Goal: Find contact information: Find contact information

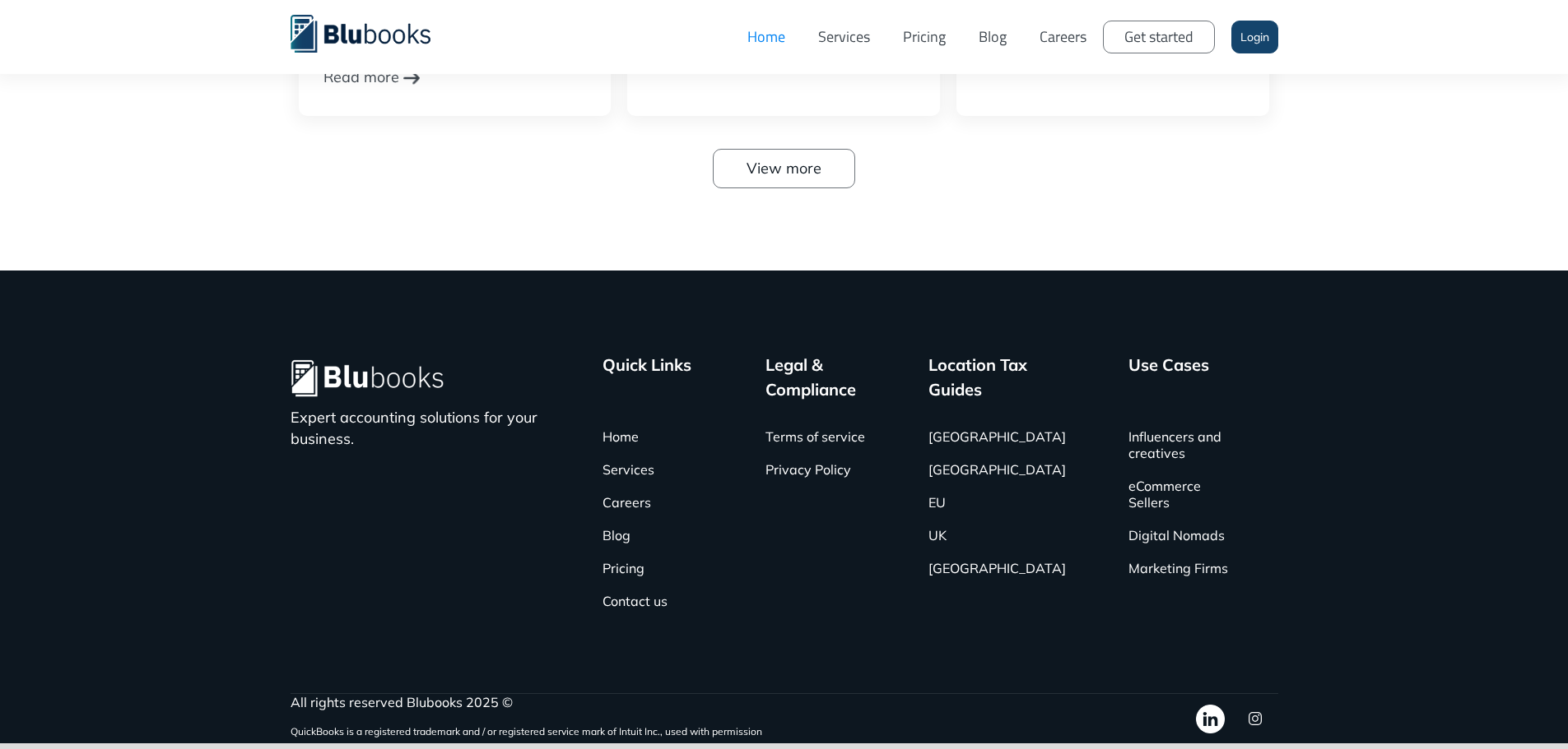
scroll to position [5354, 0]
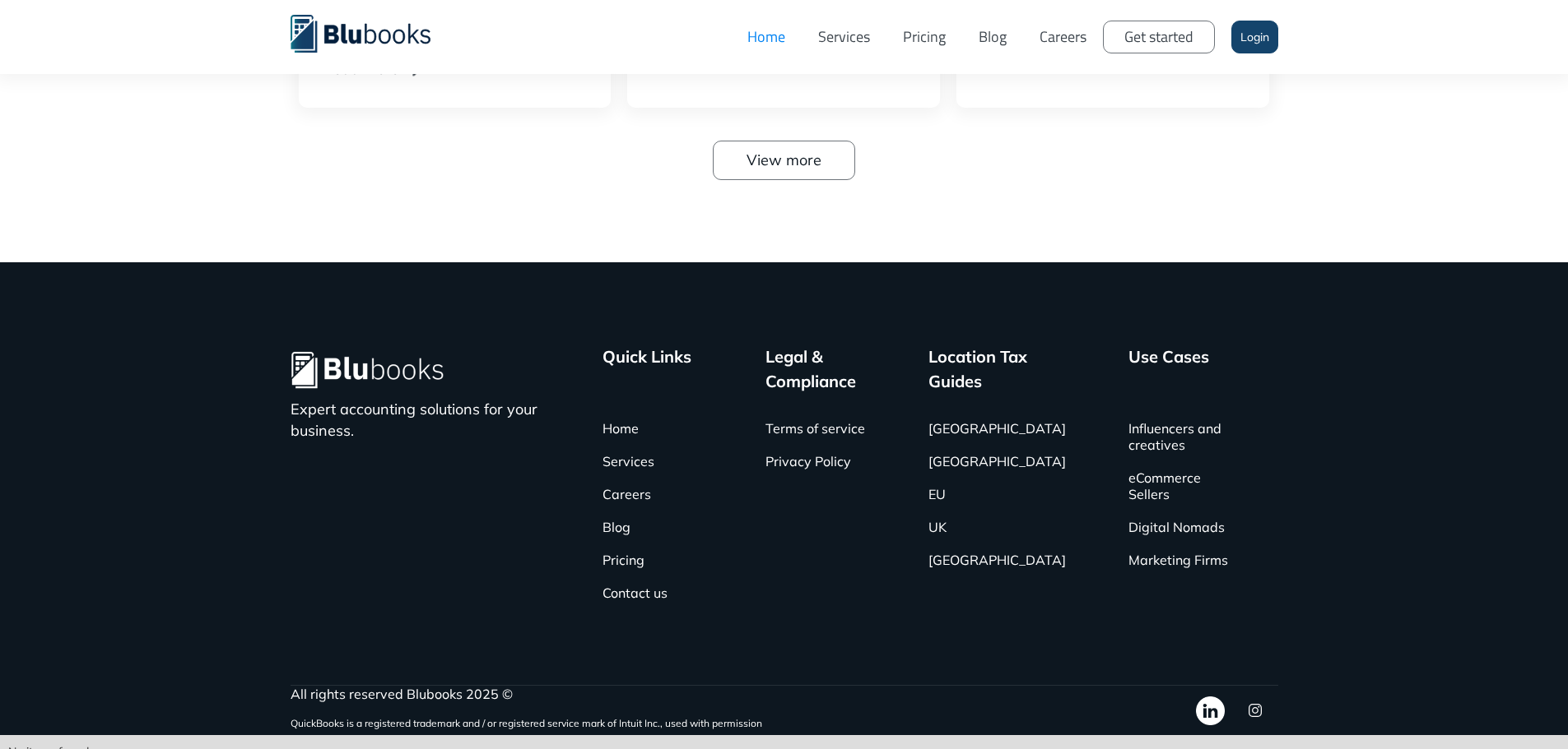
click at [842, 30] on link "Services" at bounding box center [843, 37] width 85 height 49
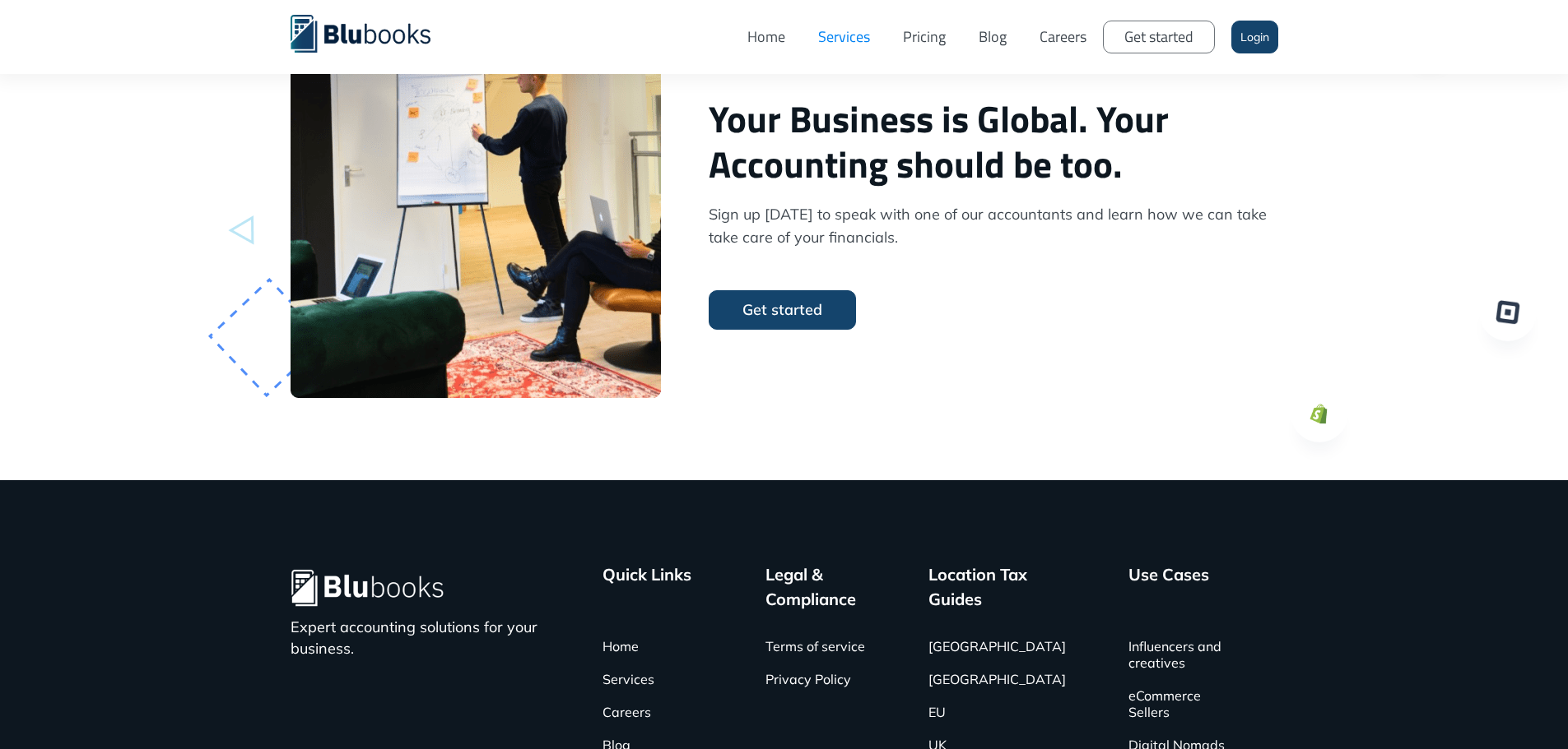
scroll to position [4391, 0]
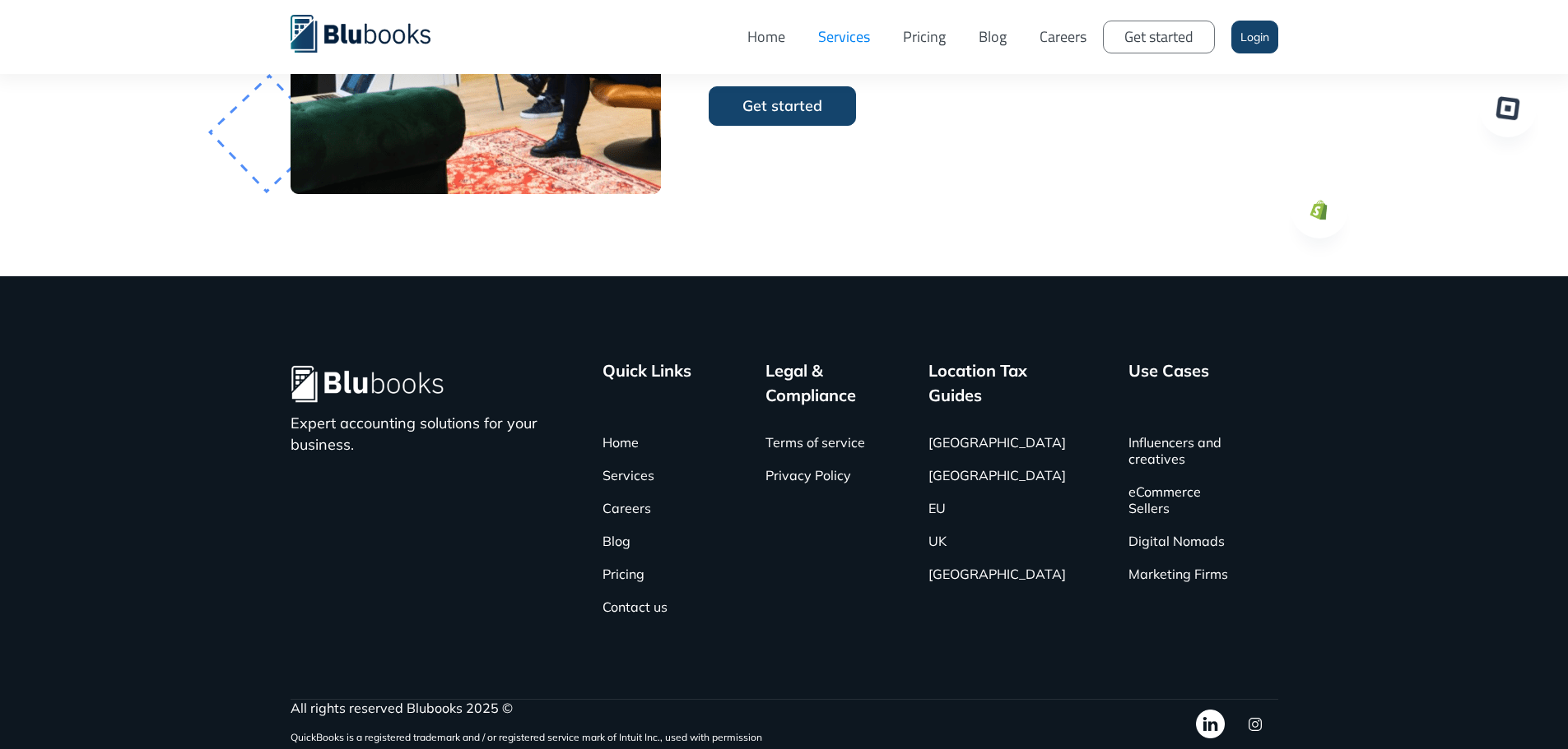
click at [653, 606] on link "Contact us" at bounding box center [634, 607] width 65 height 33
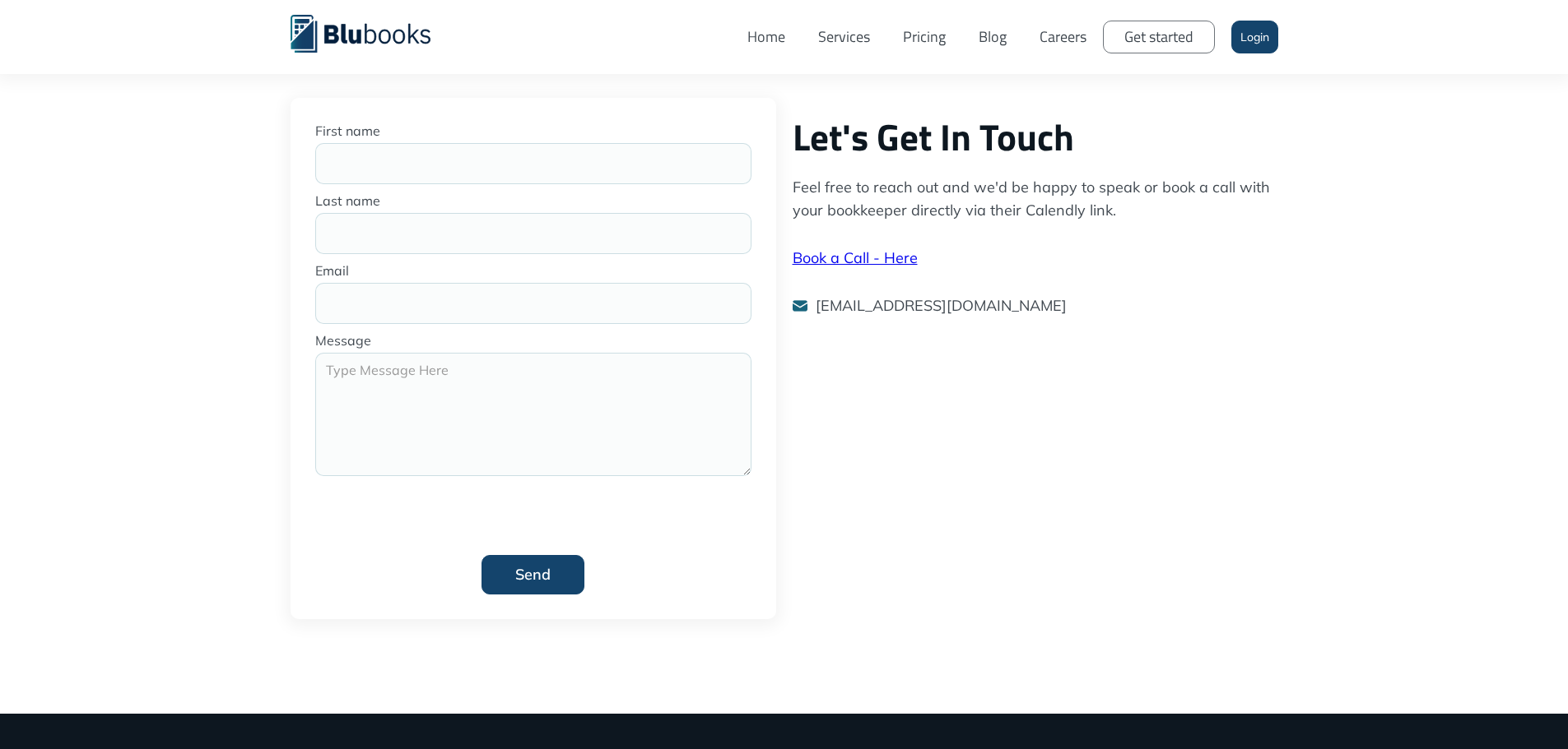
scroll to position [165, 0]
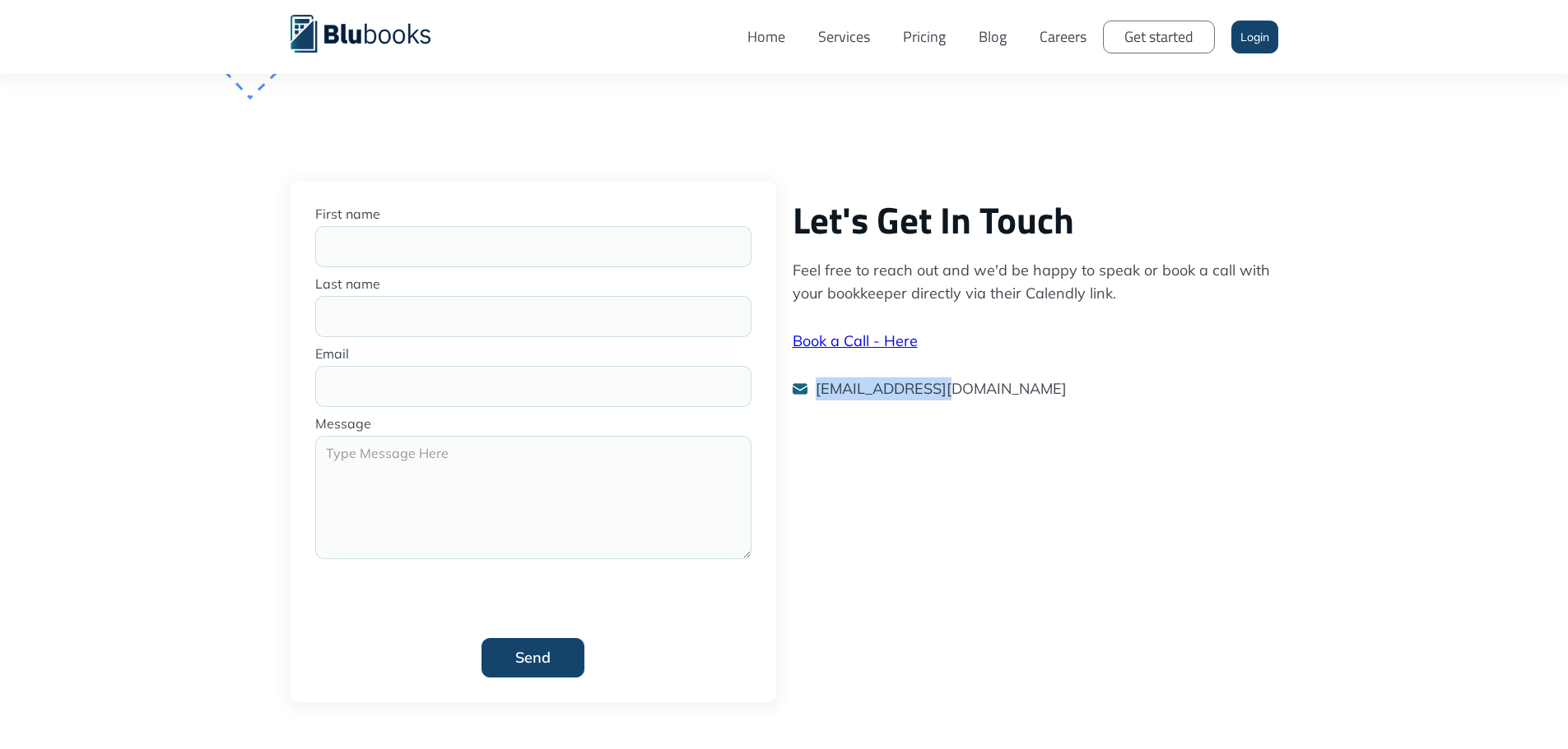
drag, startPoint x: 950, startPoint y: 393, endPoint x: 813, endPoint y: 404, distance: 137.4
click at [813, 404] on div "Let's Get In Touch Feel free to reach out and we'd be happy to speak or book a …" at bounding box center [1035, 295] width 502 height 228
copy p "info@blubooks.co"
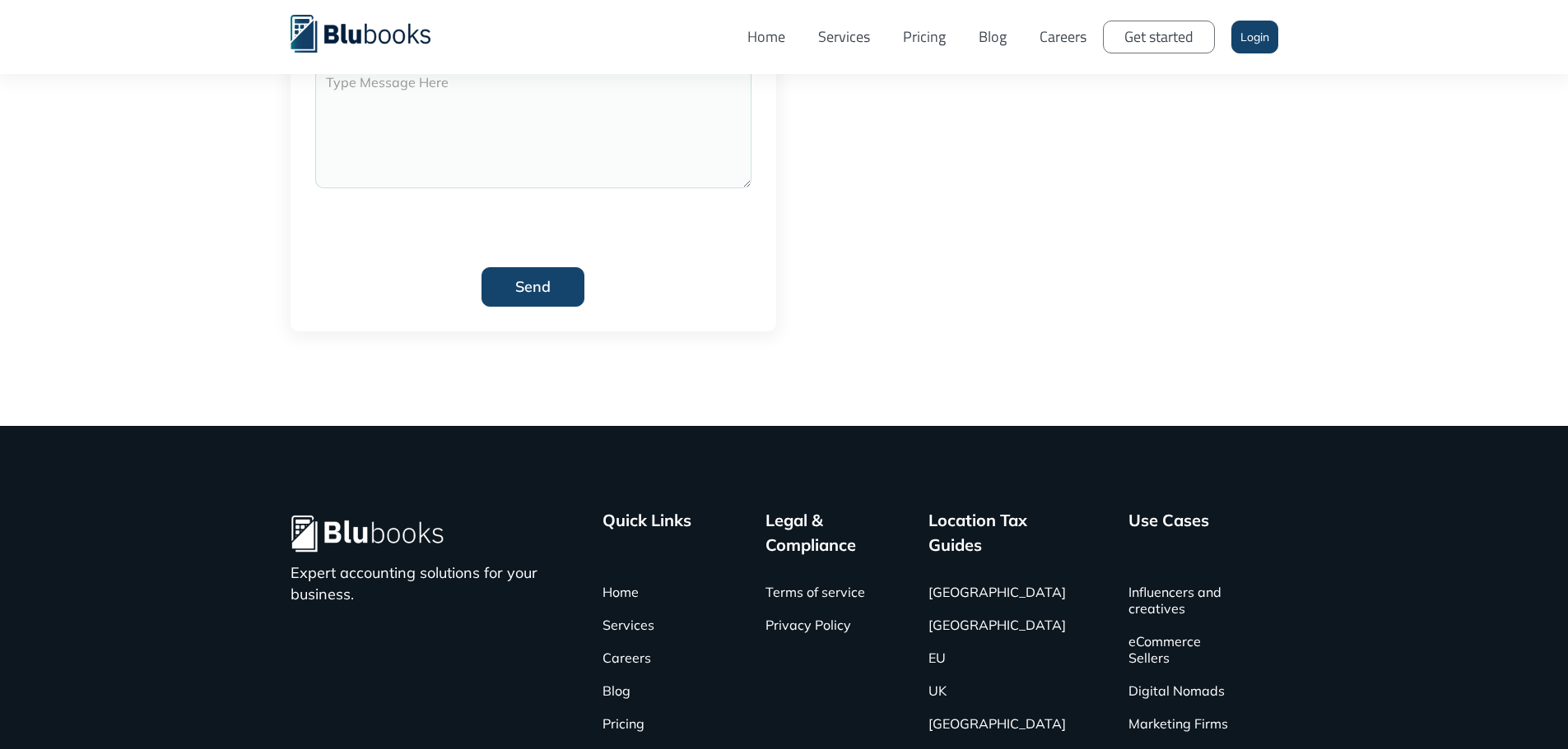
scroll to position [685, 0]
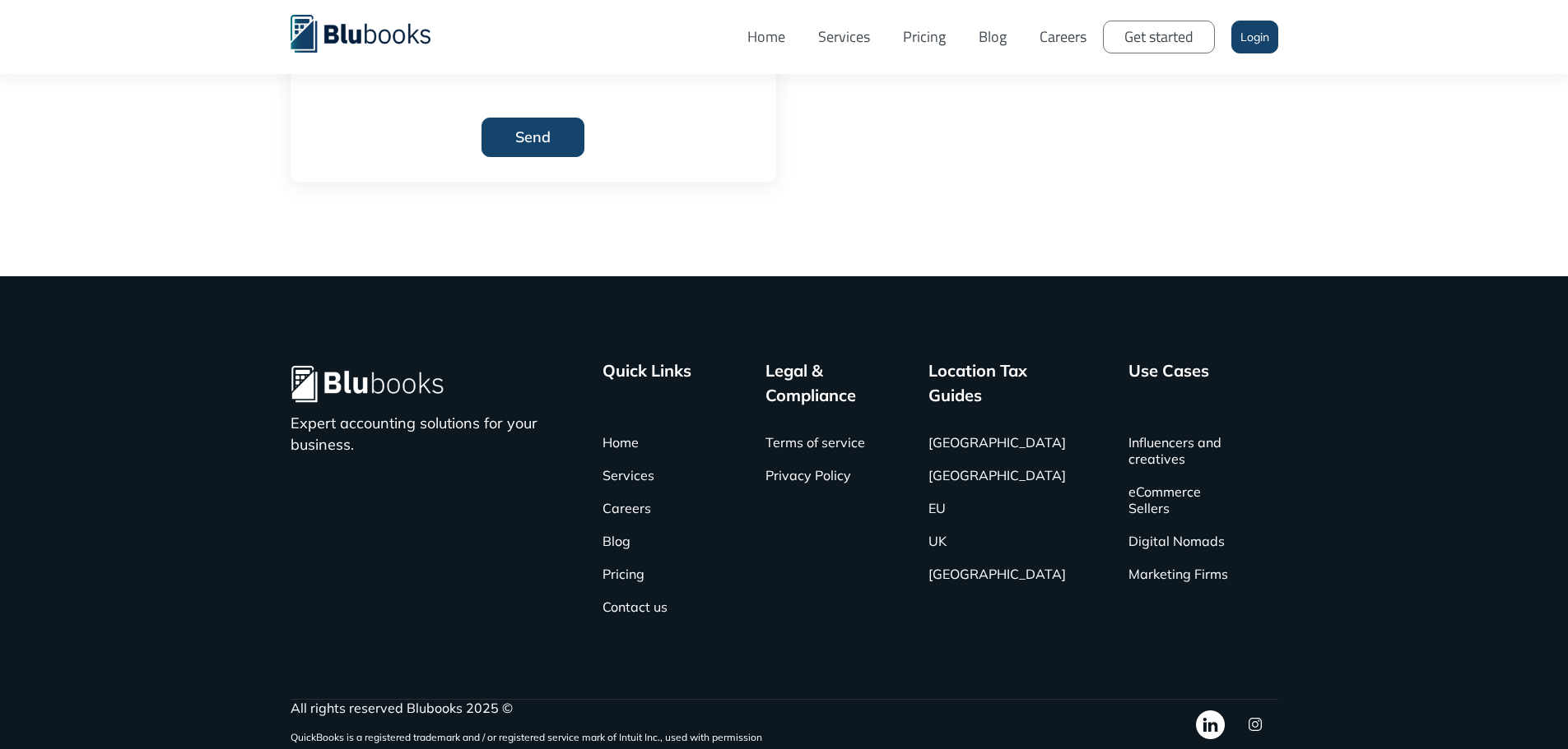
click at [644, 476] on link "Services" at bounding box center [628, 475] width 52 height 33
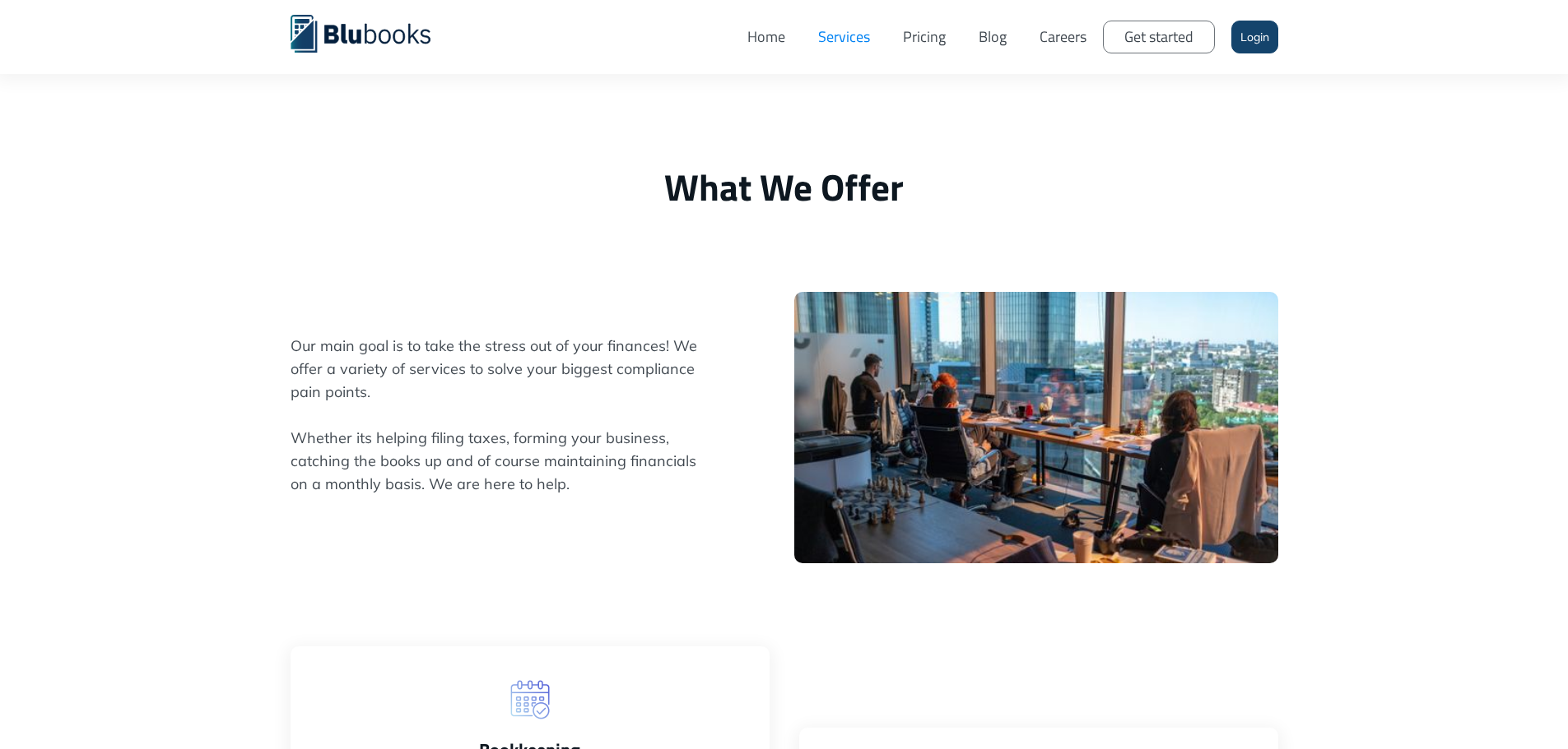
click at [770, 49] on link "Home" at bounding box center [766, 37] width 71 height 49
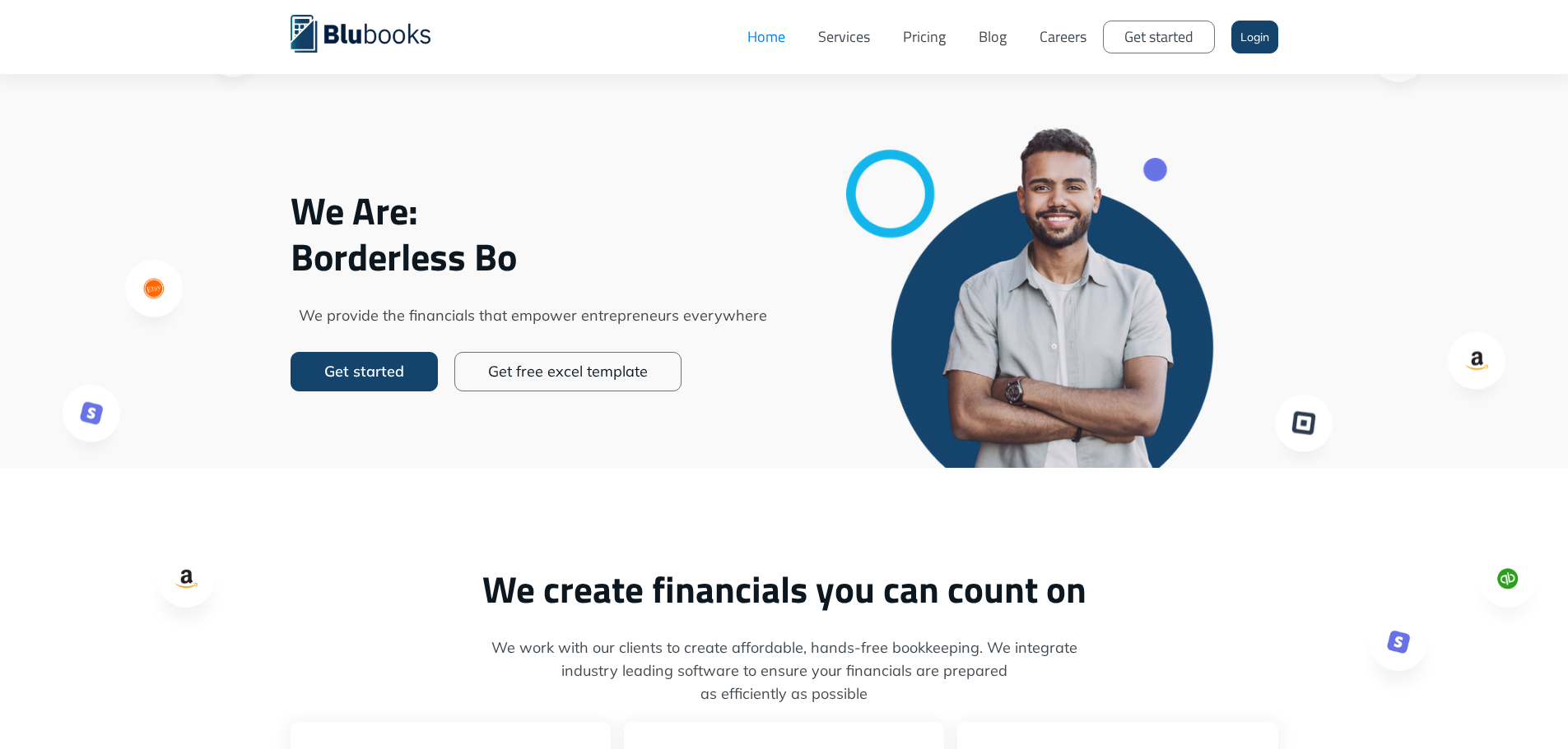
scroll to position [82, 0]
